Goal: Information Seeking & Learning: Learn about a topic

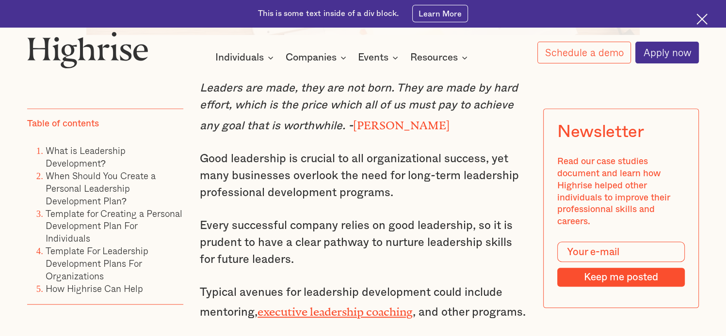
scroll to position [679, 0]
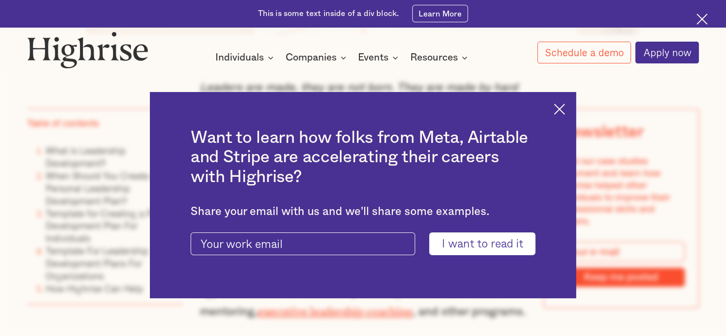
click at [564, 107] on img at bounding box center [559, 109] width 11 height 11
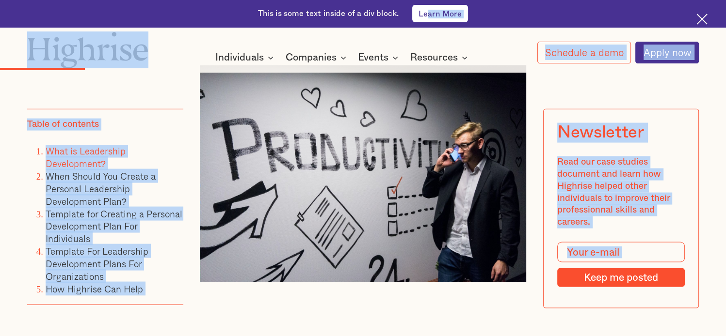
scroll to position [1786, 0]
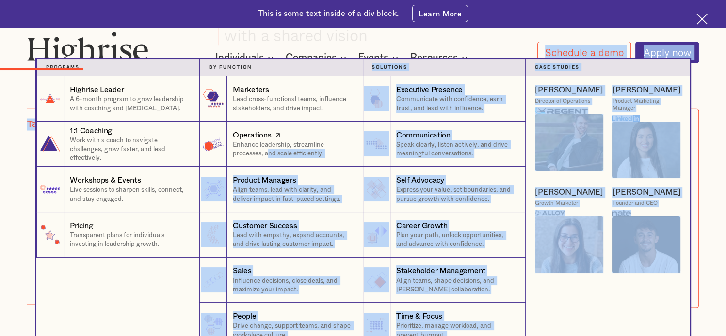
drag, startPoint x: 223, startPoint y: 154, endPoint x: 269, endPoint y: 161, distance: 46.2
click at [590, 317] on div "Aaron S. Director of Operations Michelle R. Product Marketing Manager Carolyn P…" at bounding box center [608, 212] width 164 height 272
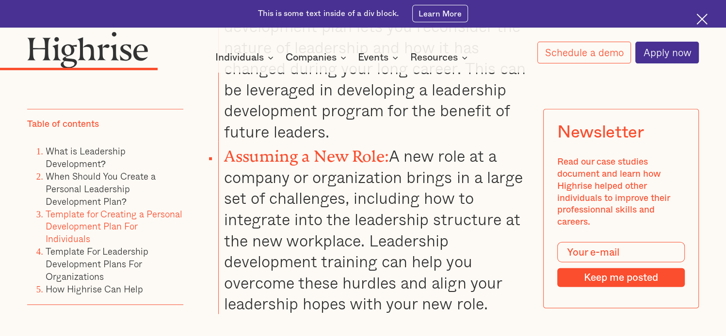
scroll to position [2756, 0]
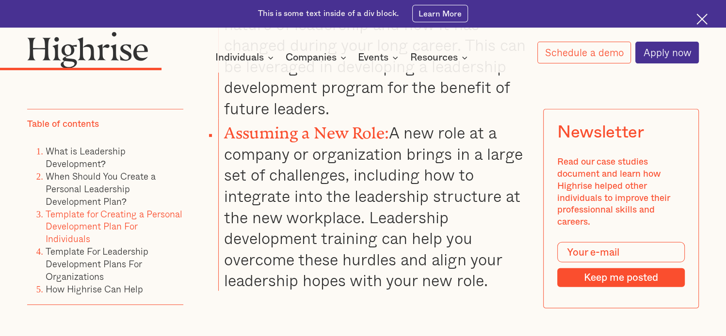
click at [443, 119] on li "Late Career: A late-career leadership development plan lets you reconsider the …" at bounding box center [372, 43] width 308 height 151
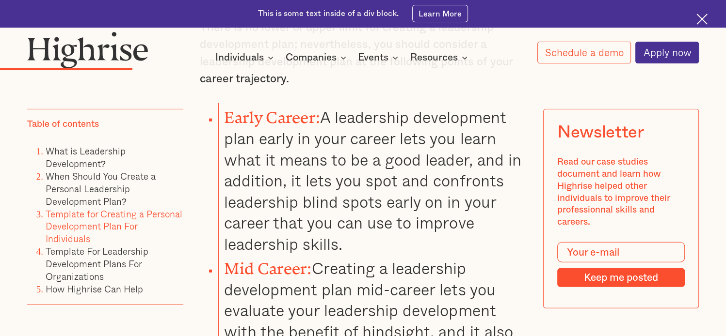
scroll to position [2319, 0]
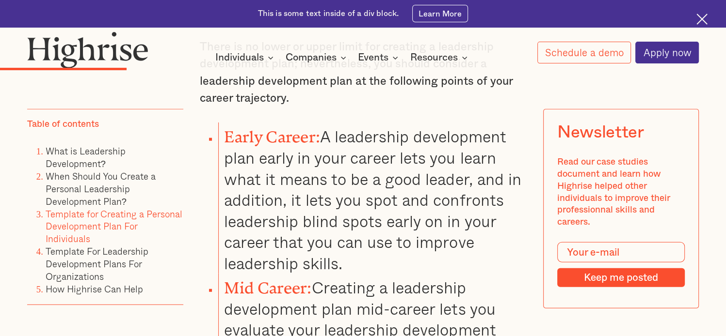
click at [61, 55] on img at bounding box center [87, 50] width 121 height 37
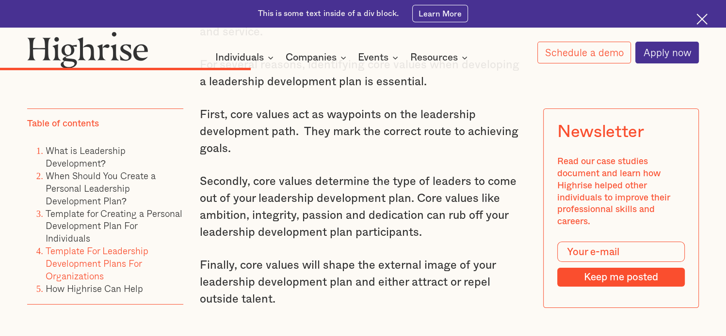
scroll to position [3685, 0]
